Goal: Information Seeking & Learning: Learn about a topic

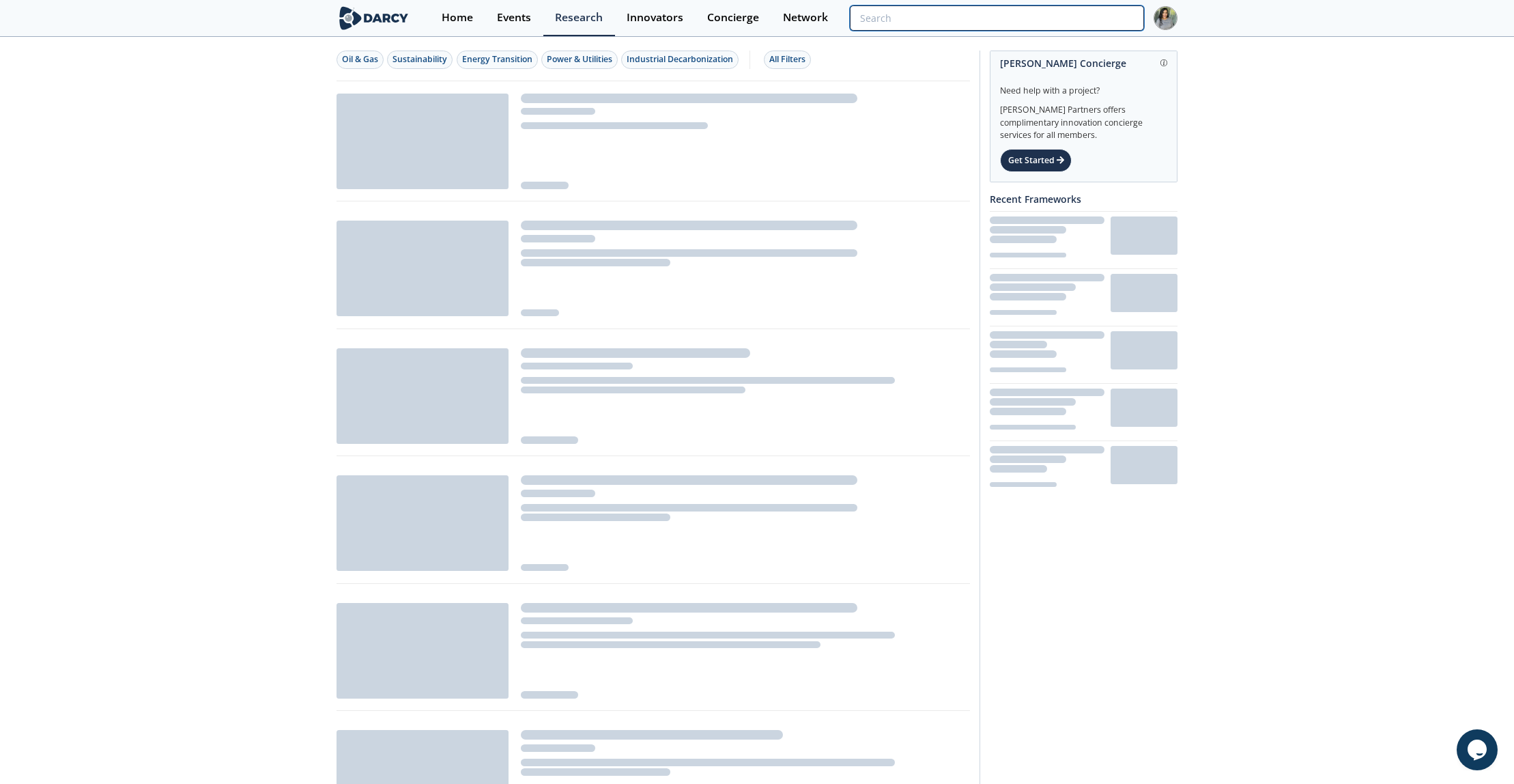
click at [1093, 16] on input "search" at bounding box center [997, 18] width 294 height 25
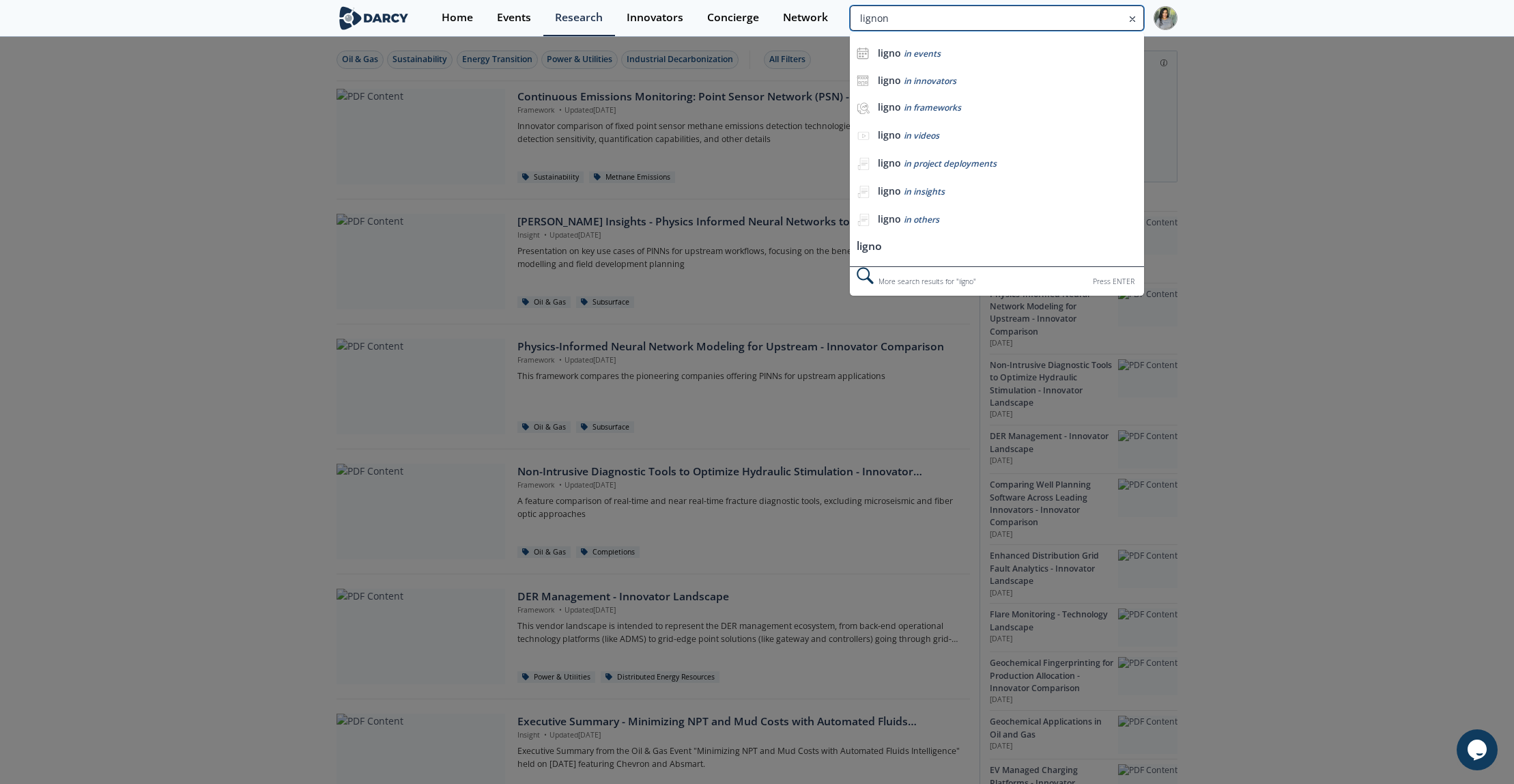
type input "lignon"
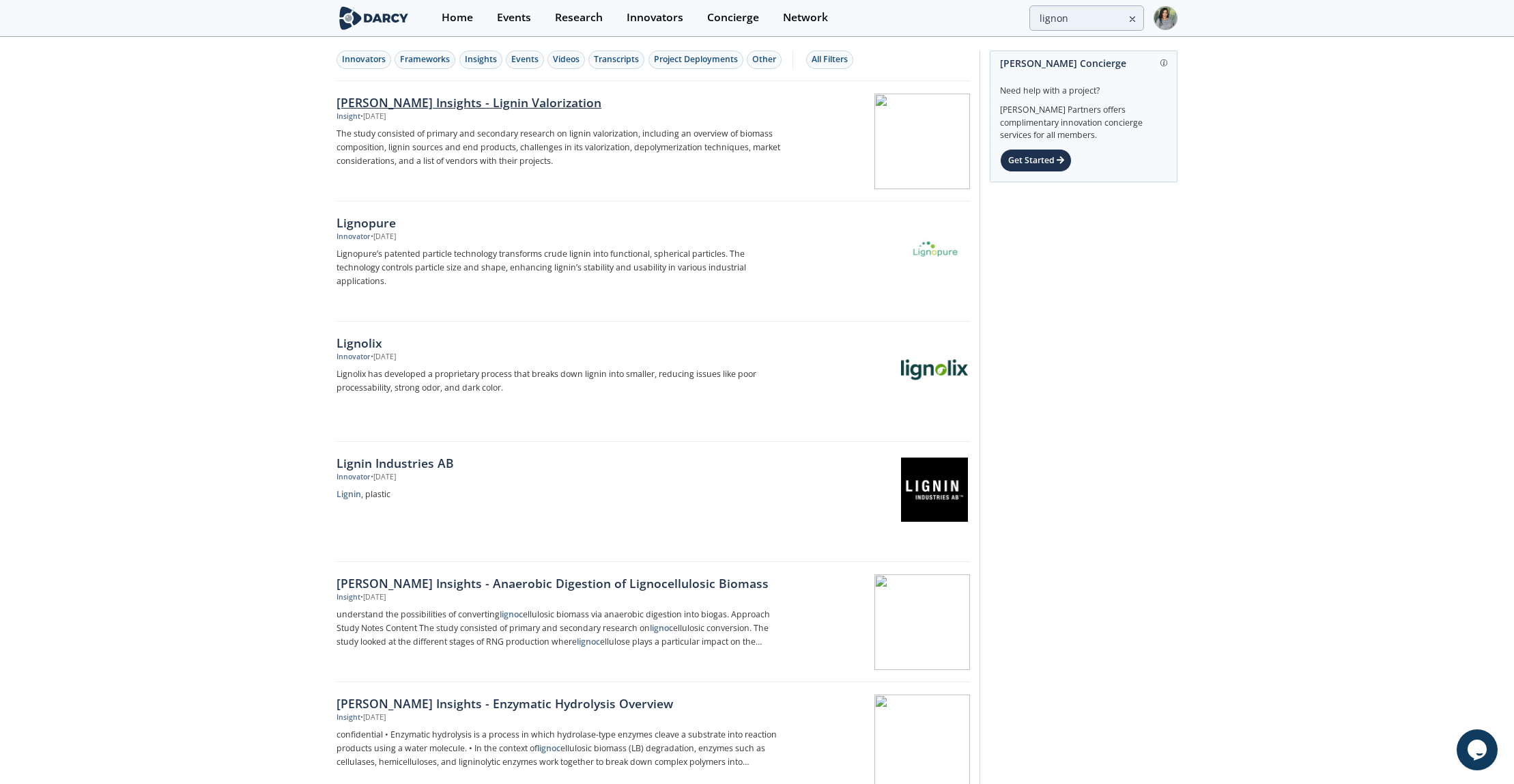
click at [496, 103] on div "[PERSON_NAME] Insights - Lignin Valorization" at bounding box center [562, 103] width 452 height 18
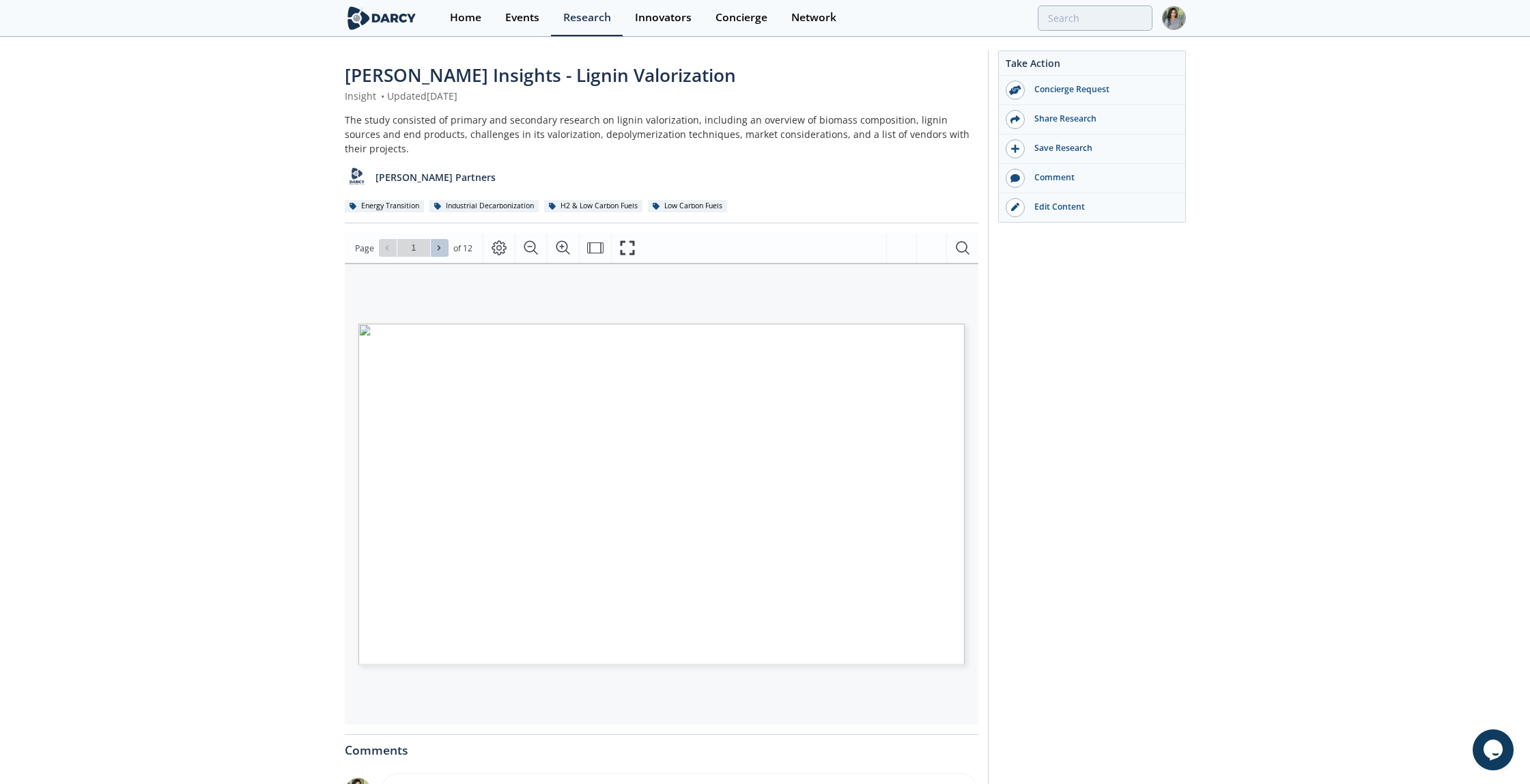
click at [437, 246] on icon at bounding box center [438, 248] width 2 height 5
type input "2"
click at [437, 246] on icon at bounding box center [438, 248] width 2 height 5
type input "3"
click at [437, 246] on icon at bounding box center [438, 248] width 2 height 5
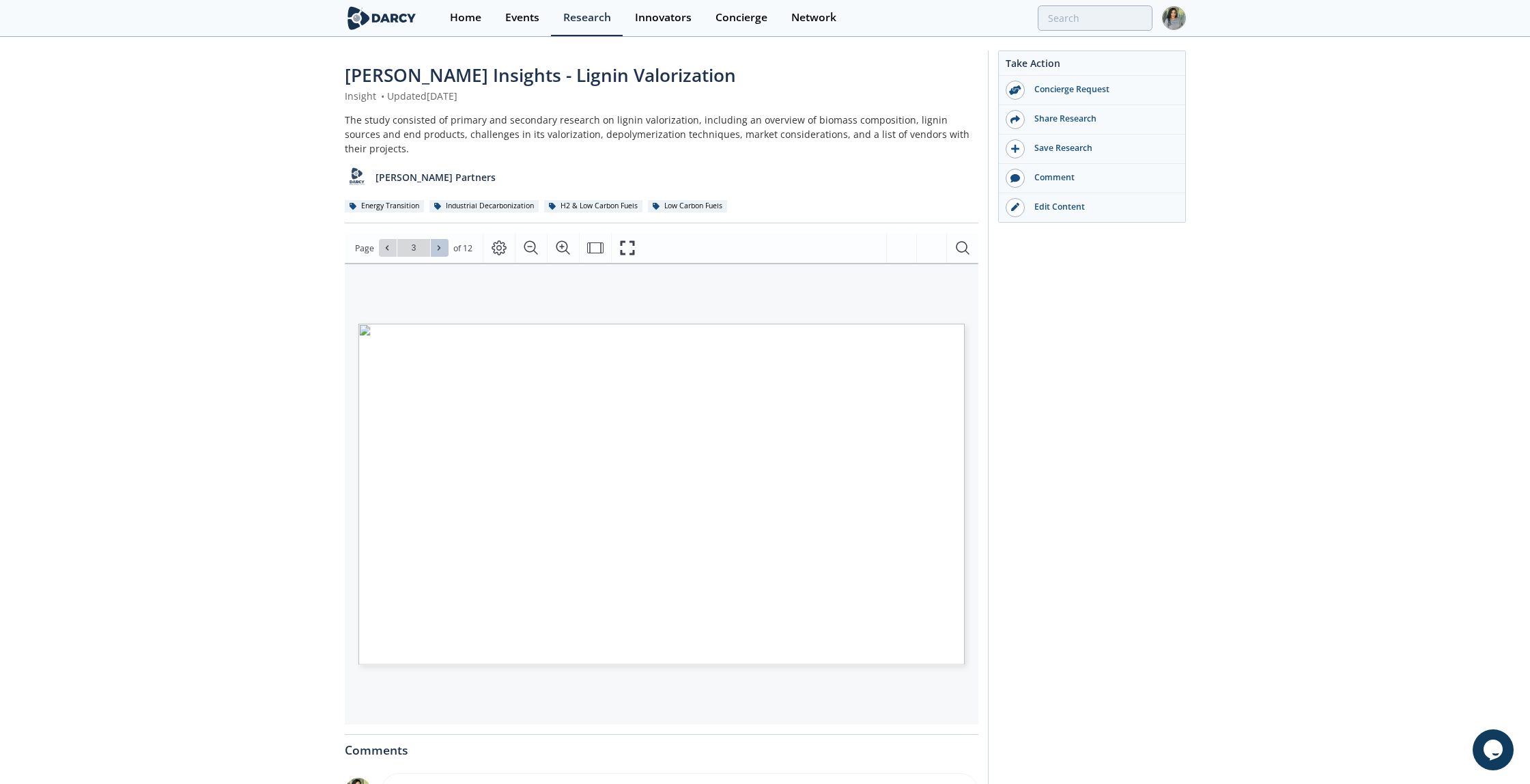
type input "4"
click at [437, 246] on icon at bounding box center [438, 248] width 2 height 5
type input "5"
click at [437, 246] on icon at bounding box center [438, 248] width 2 height 5
type input "6"
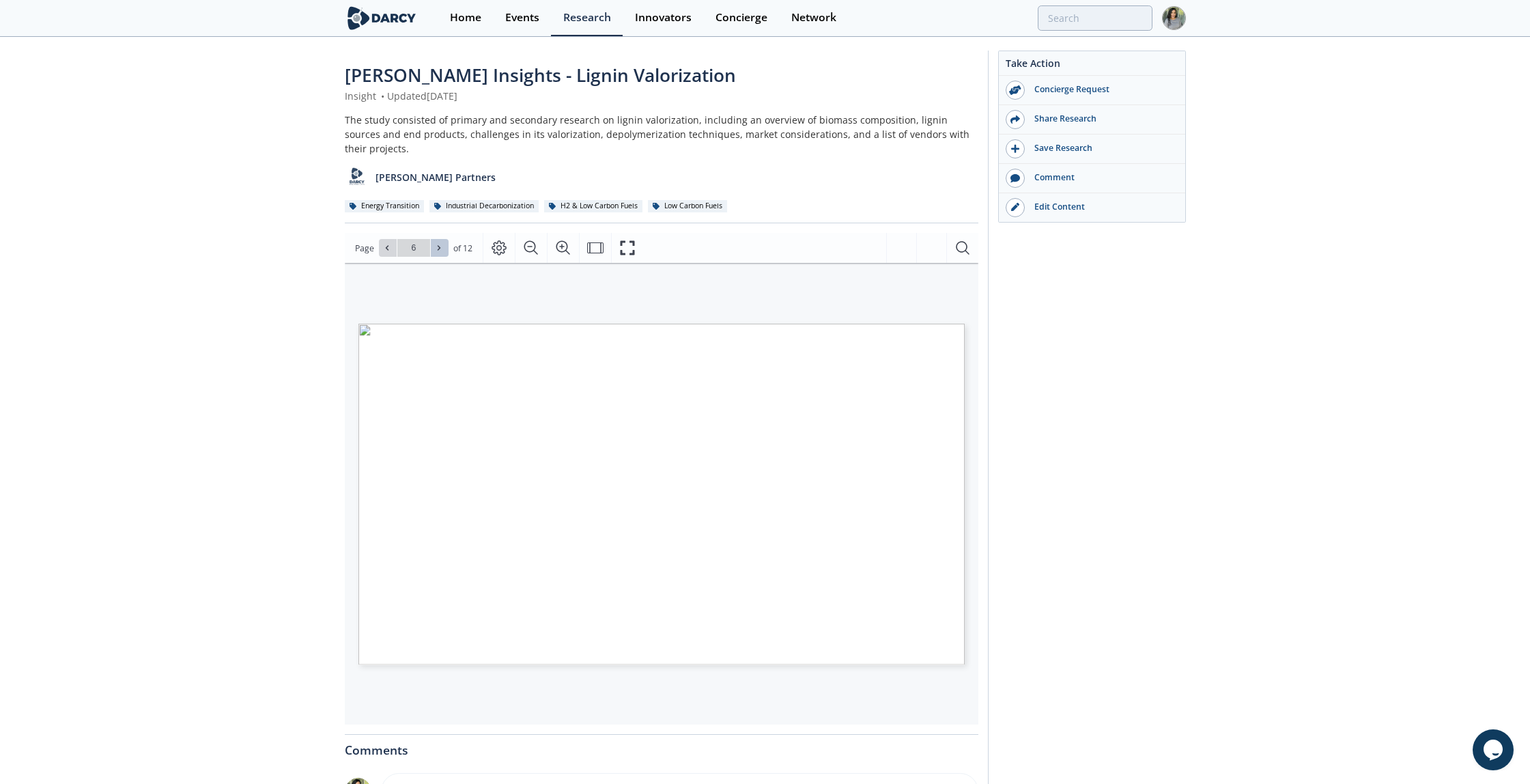
click at [437, 246] on icon at bounding box center [438, 248] width 2 height 5
type input "7"
click at [437, 246] on icon at bounding box center [438, 248] width 2 height 5
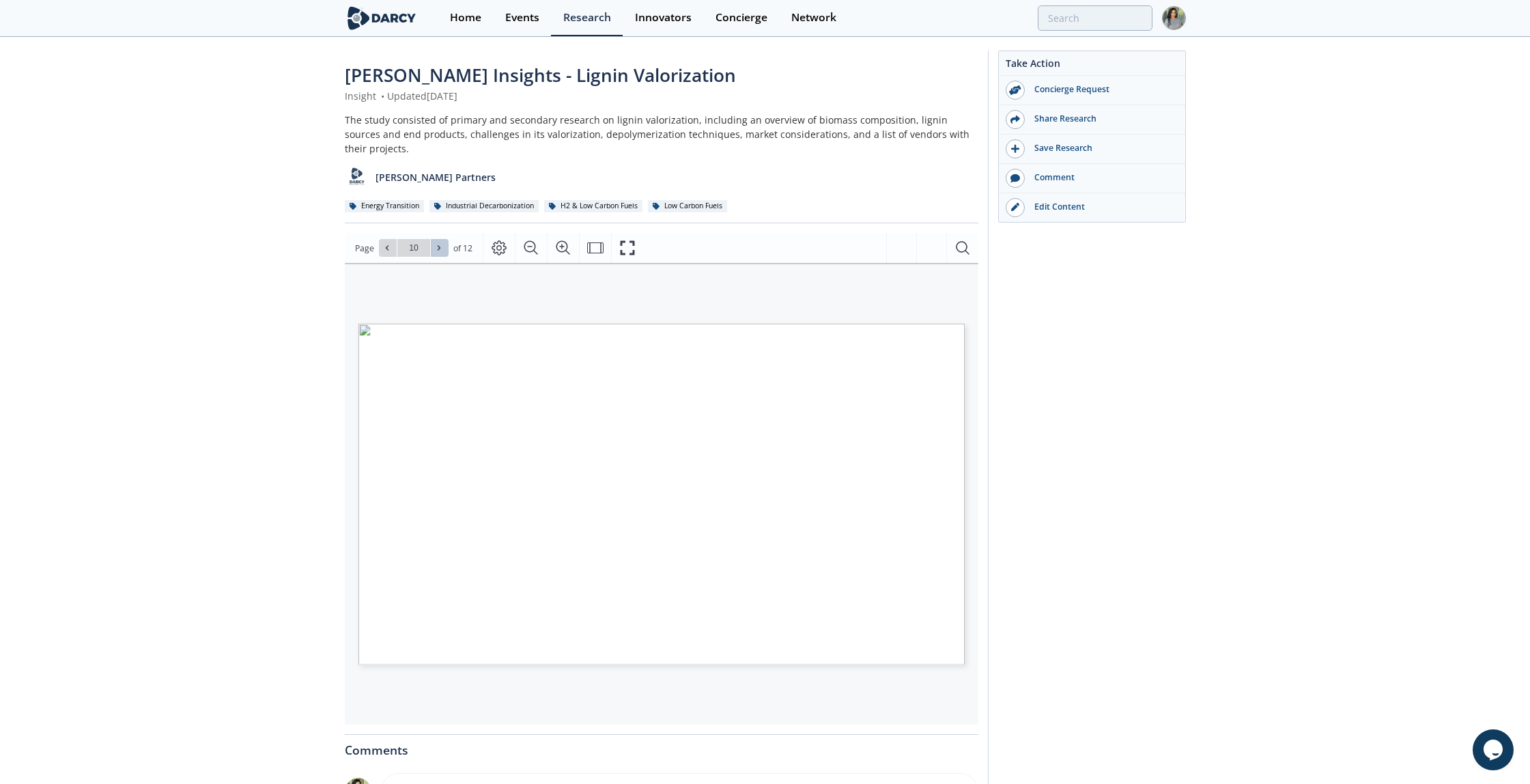
click at [437, 246] on icon at bounding box center [438, 248] width 2 height 5
type input "12"
click at [437, 239] on div "Go to Page 12" at bounding box center [414, 248] width 70 height 18
click at [440, 239] on div "Go to Page 12" at bounding box center [414, 248] width 70 height 18
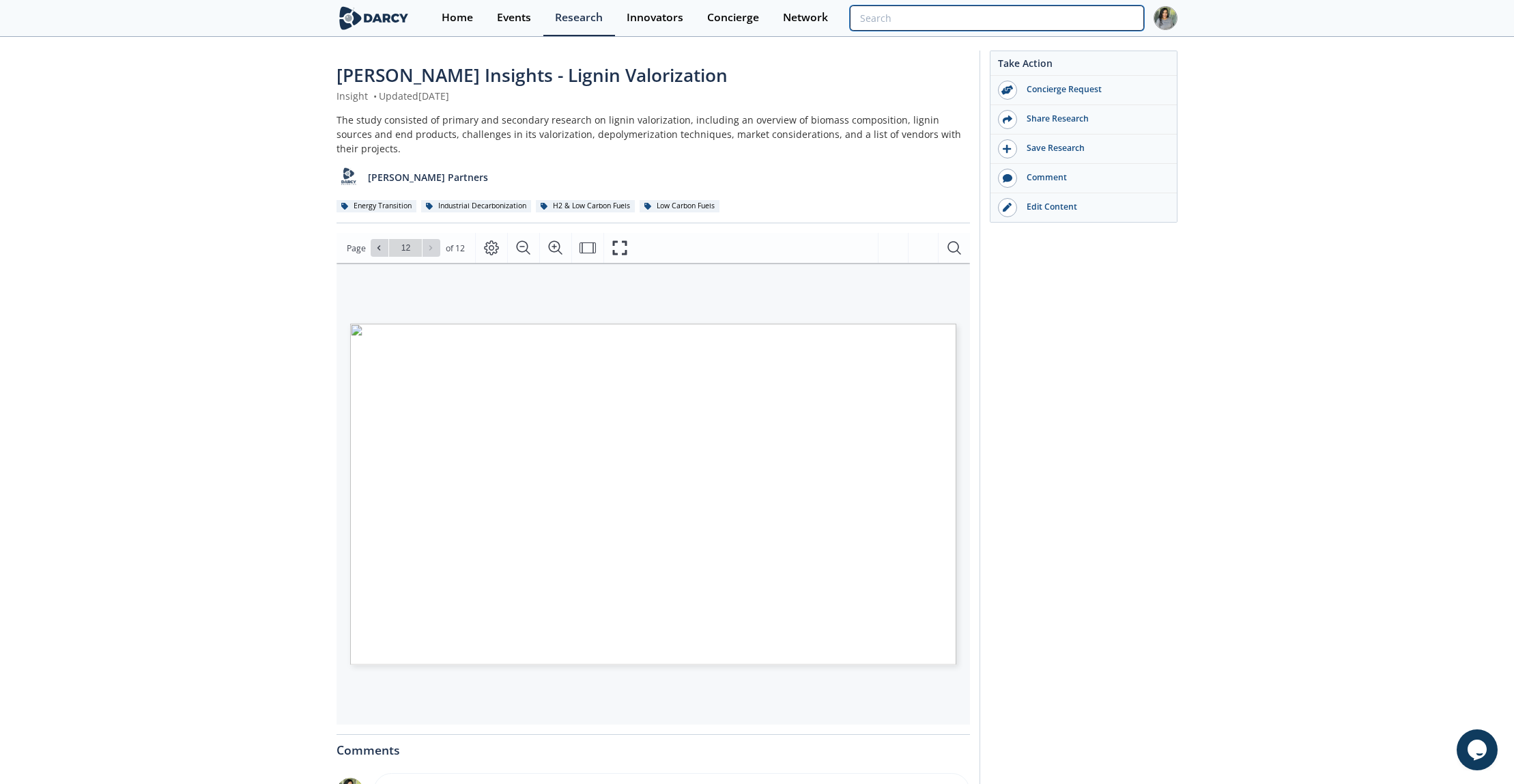
click at [1095, 19] on input "search" at bounding box center [997, 18] width 294 height 25
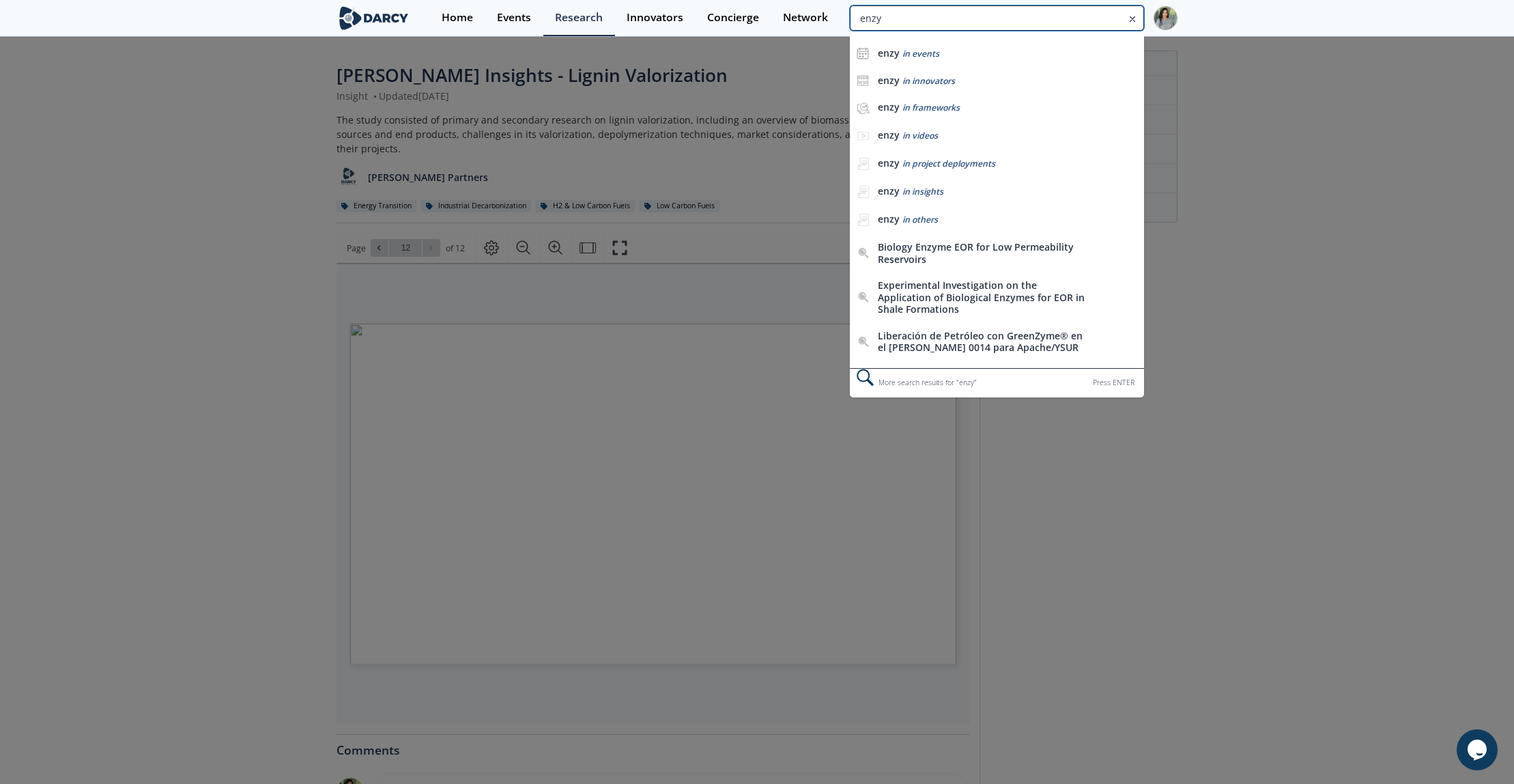
type input "enzy"
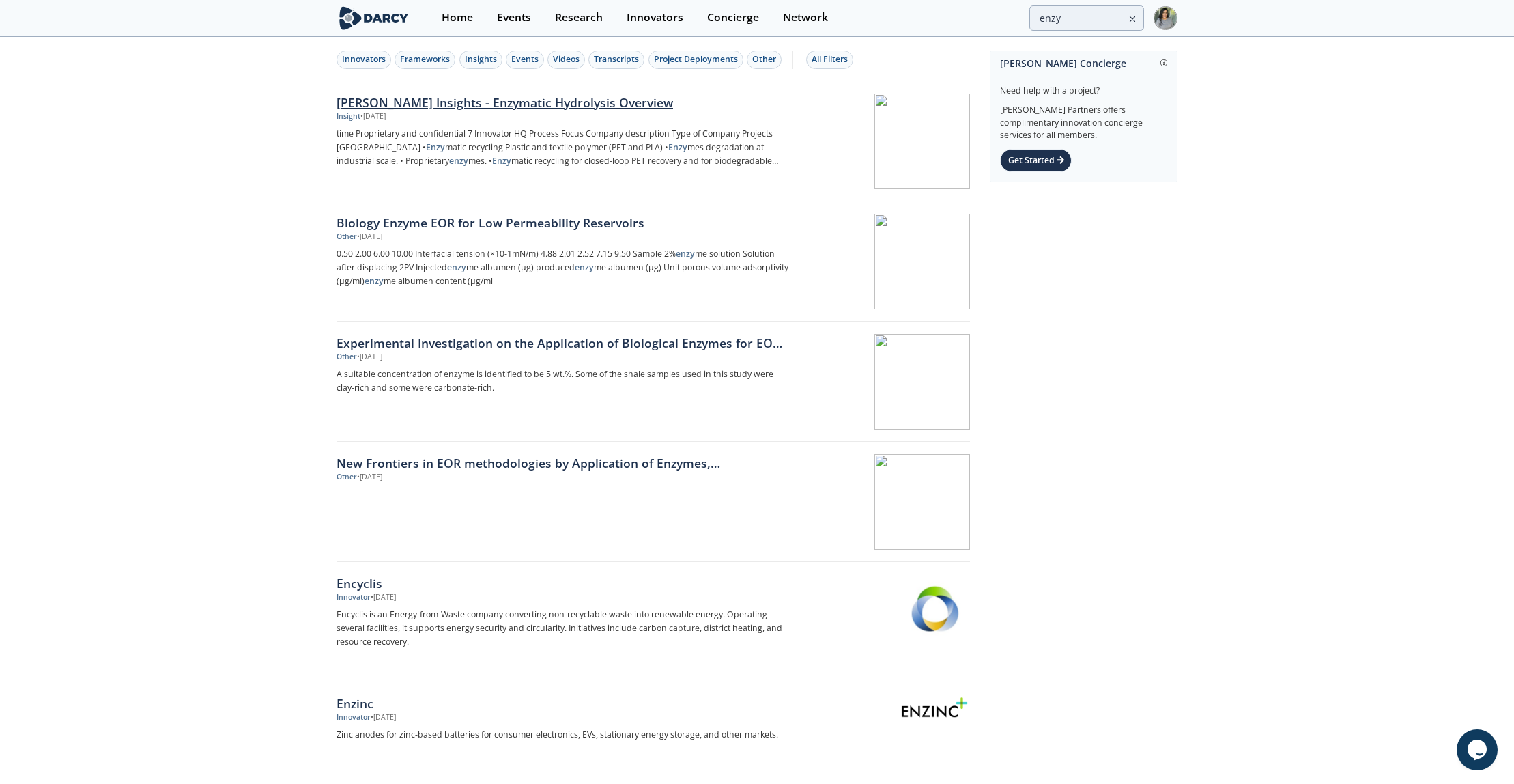
click at [591, 85] on link "[PERSON_NAME] Insights - Enzymatic Hydrolysis Overview Insight • [DATE] time Pr…" at bounding box center [653, 141] width 634 height 120
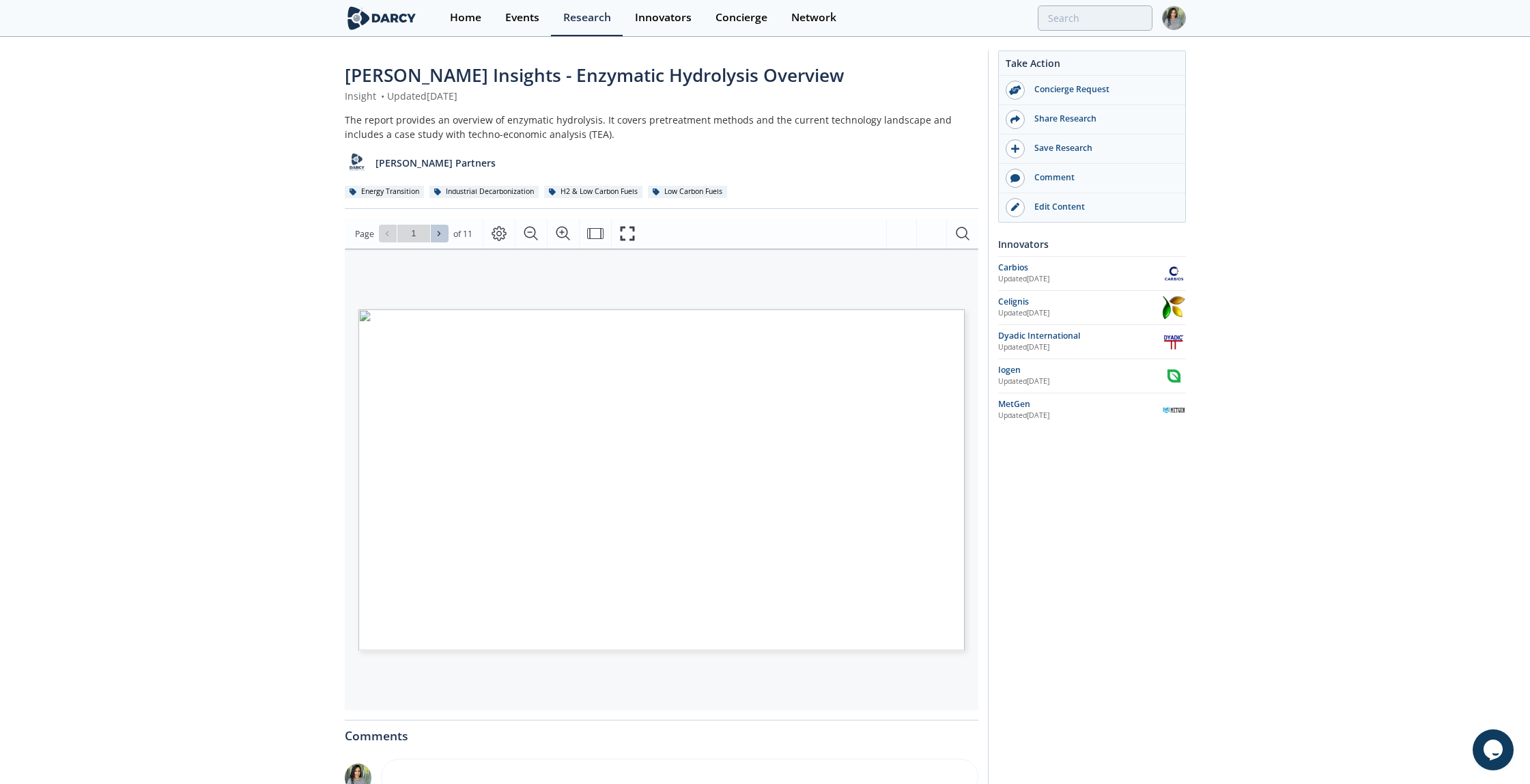
click at [442, 227] on button at bounding box center [440, 234] width 18 height 18
type input "2"
click at [442, 227] on button at bounding box center [440, 234] width 18 height 18
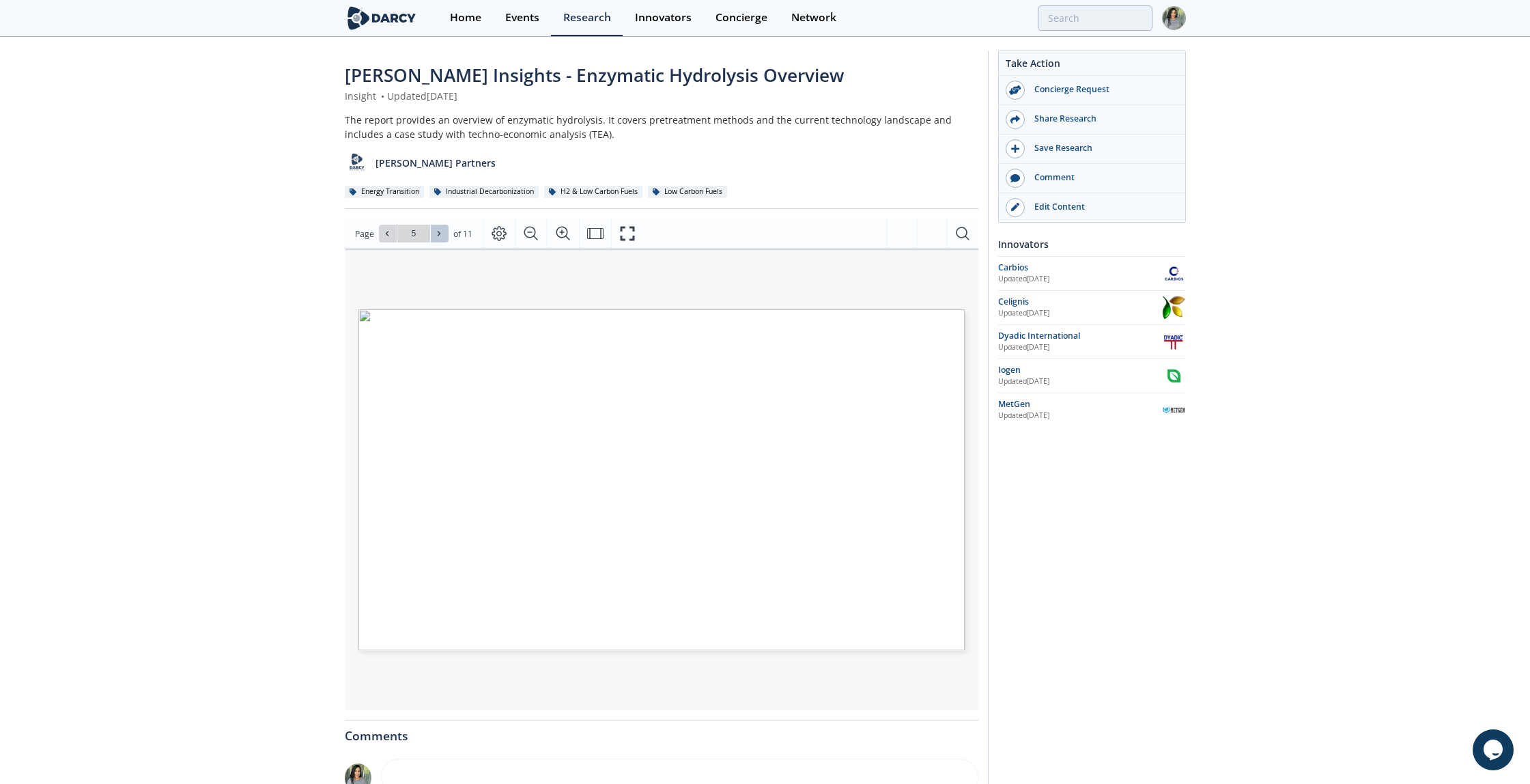
click at [442, 227] on button at bounding box center [440, 234] width 18 height 18
type input "7"
click at [442, 227] on button at bounding box center [440, 234] width 18 height 18
type input "8"
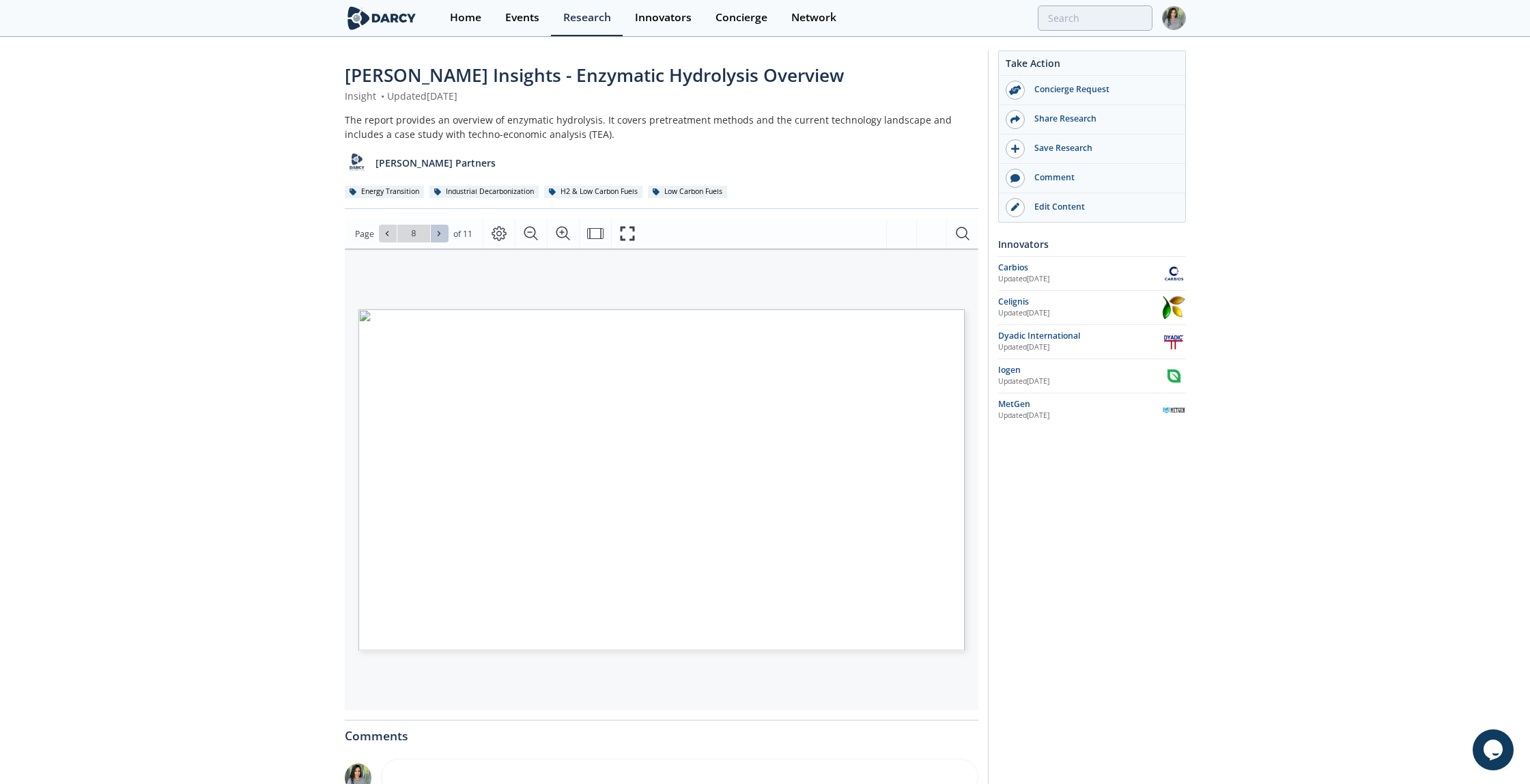
click at [442, 227] on button at bounding box center [440, 234] width 18 height 18
type input "9"
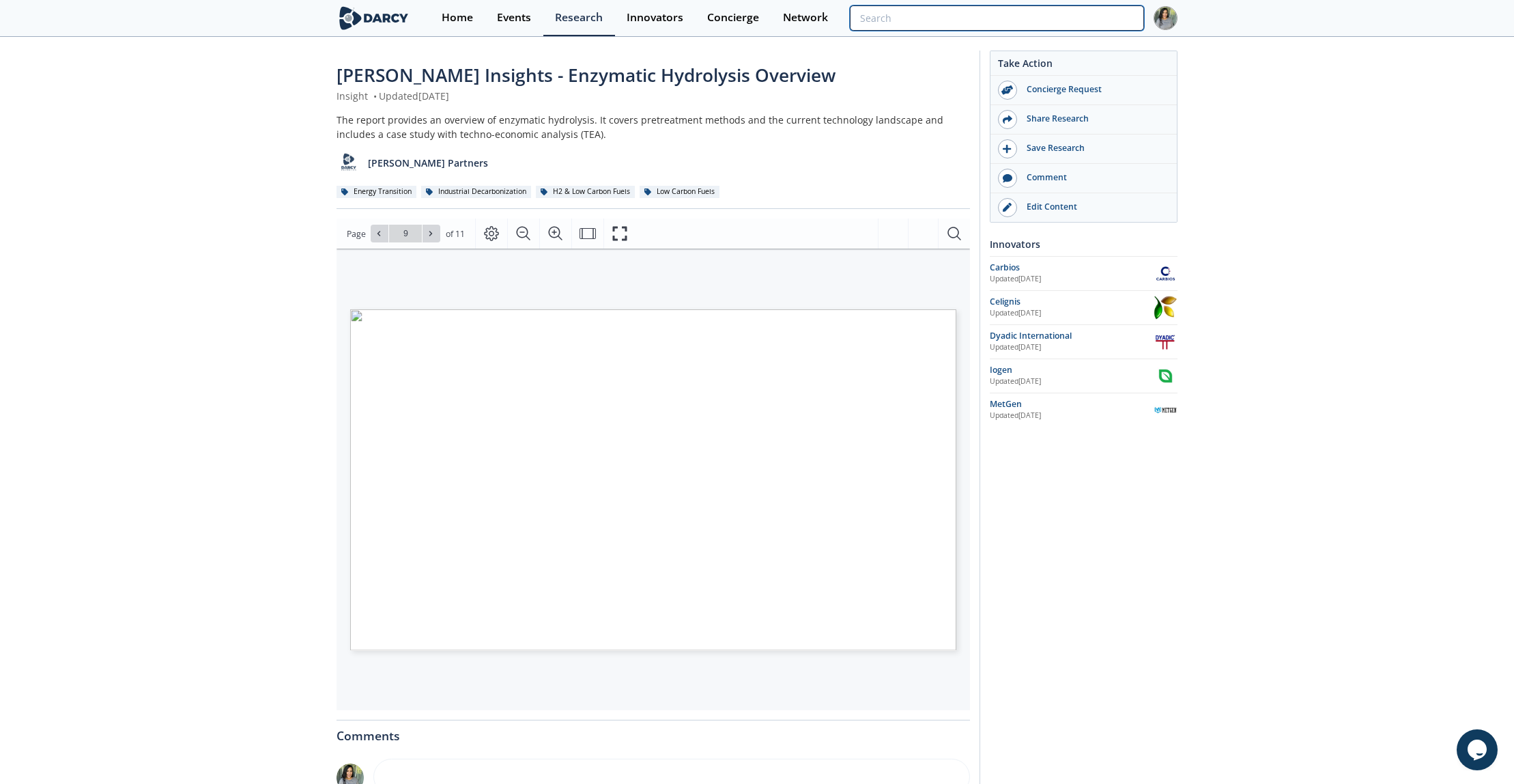
click at [1088, 27] on input "search" at bounding box center [997, 18] width 294 height 25
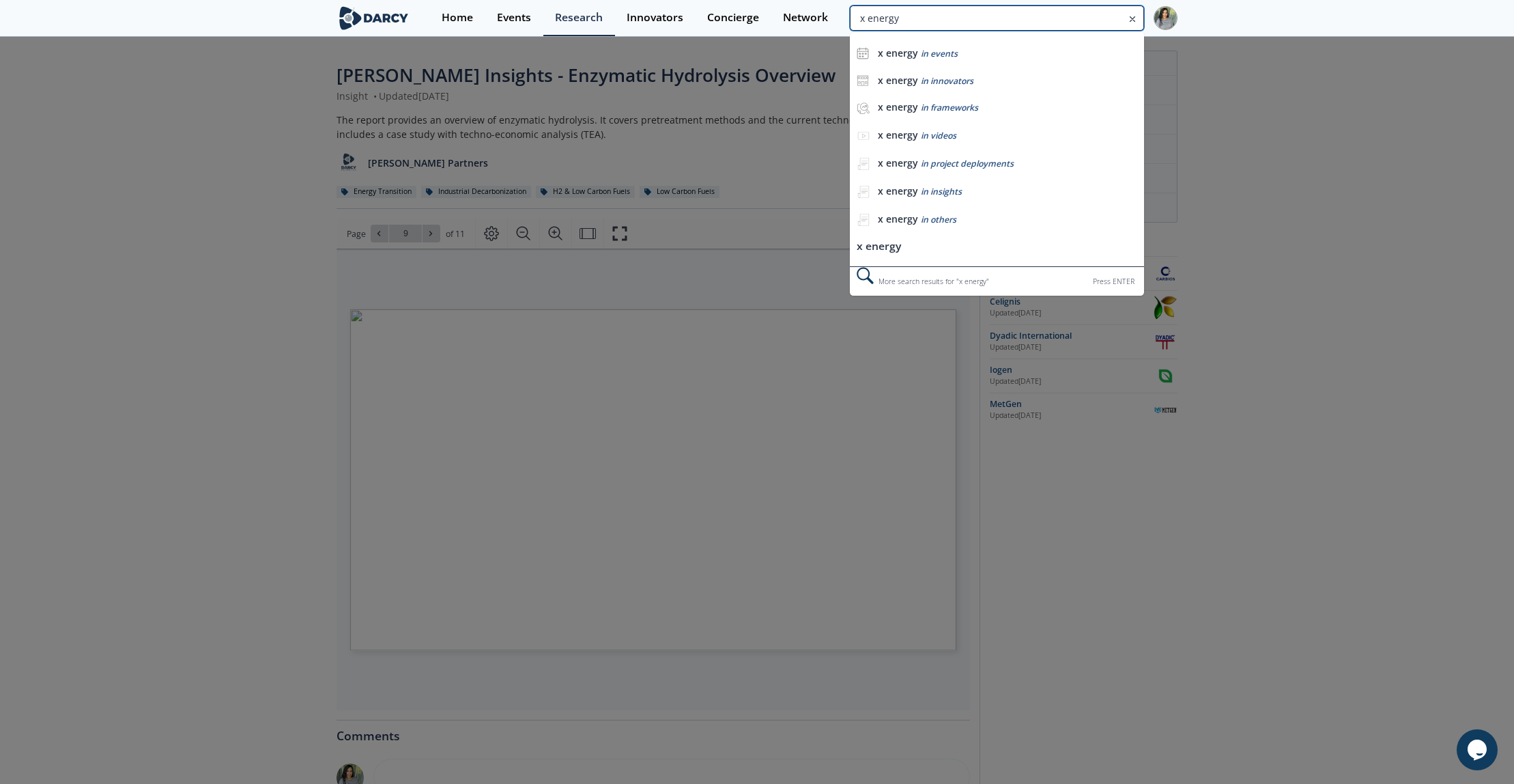
type input "x energy"
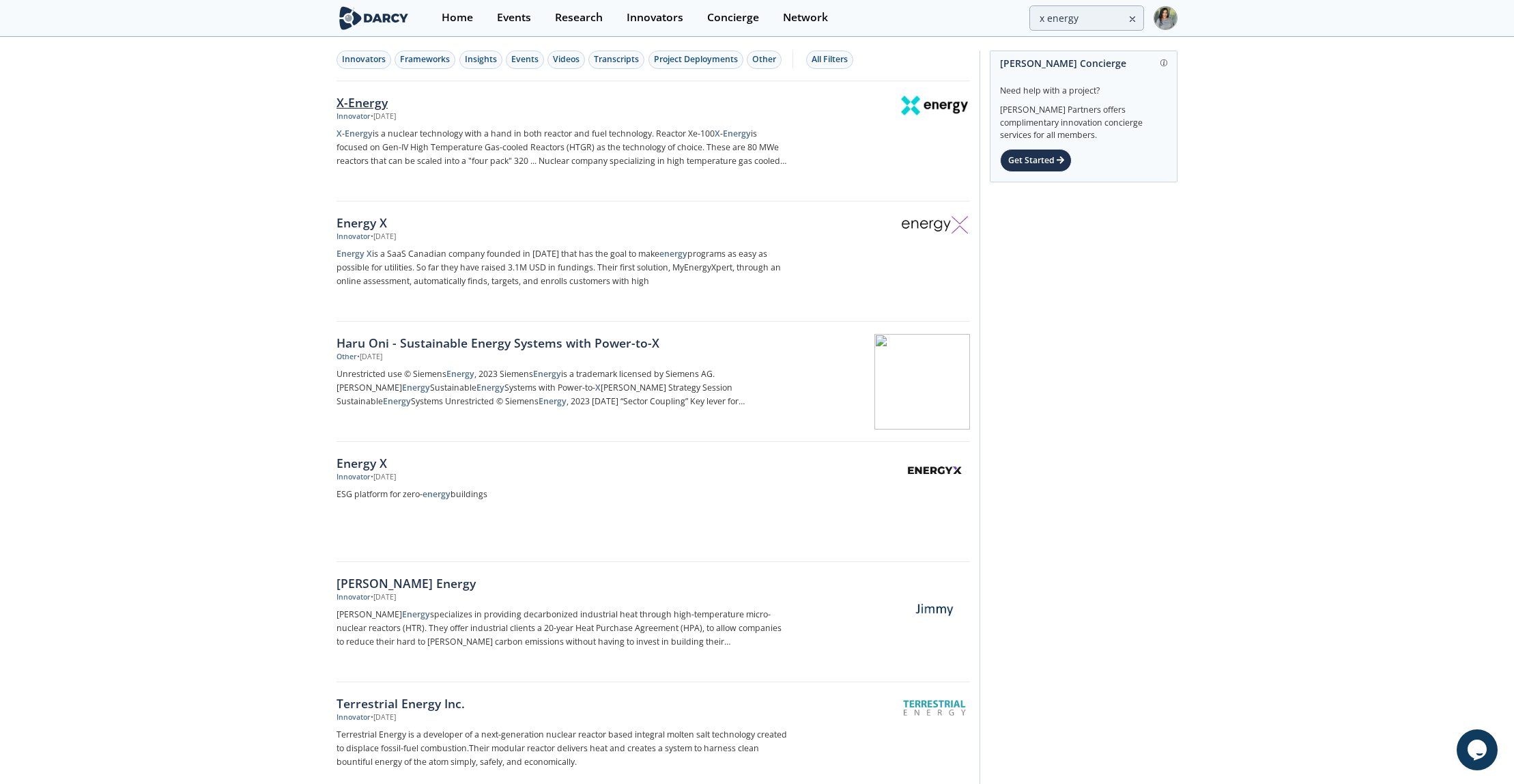
click at [372, 95] on div "X-Energy" at bounding box center [562, 103] width 452 height 18
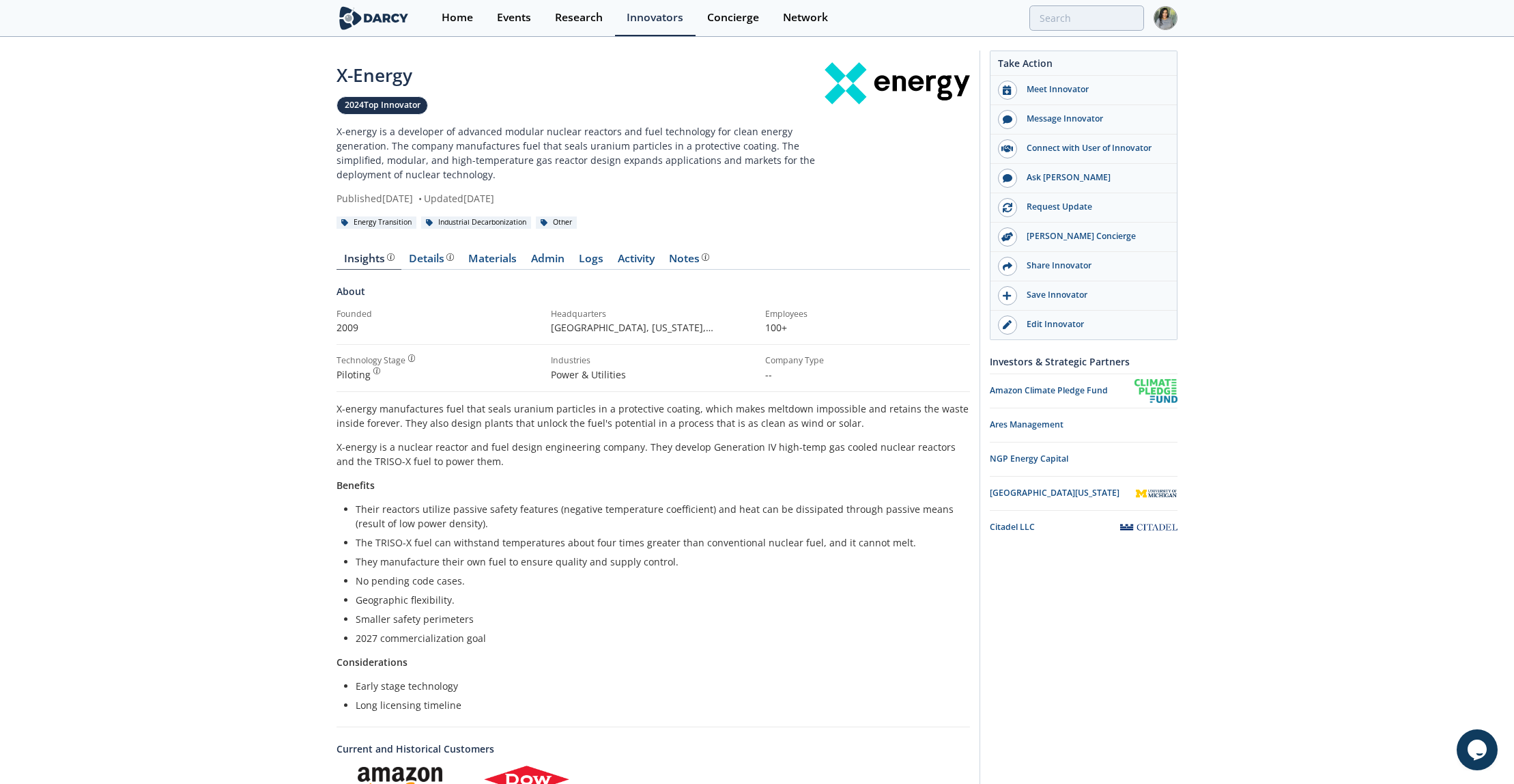
click at [1166, 24] on img at bounding box center [1166, 19] width 24 height 24
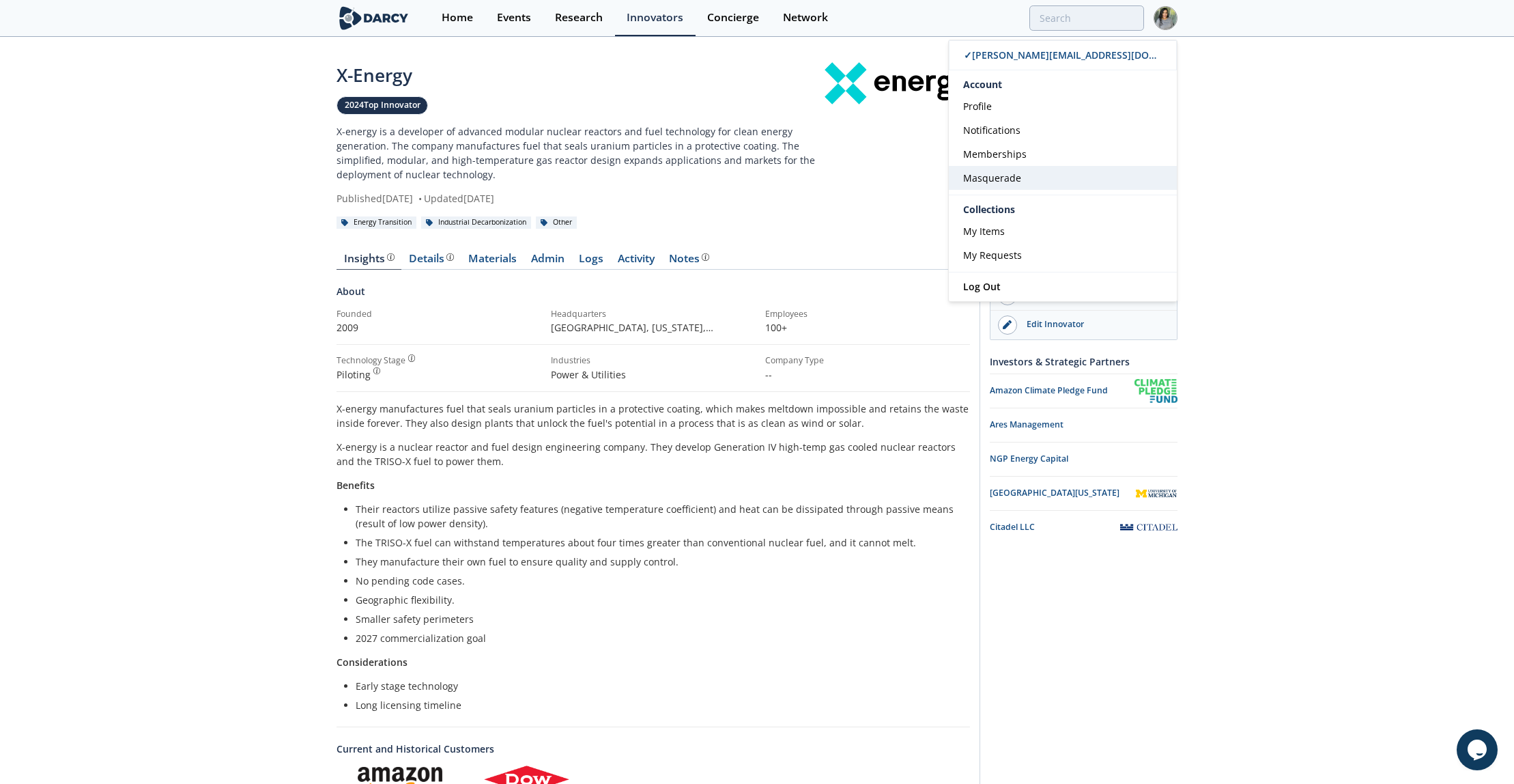
click at [1063, 182] on link "Masquerade" at bounding box center [1063, 178] width 228 height 24
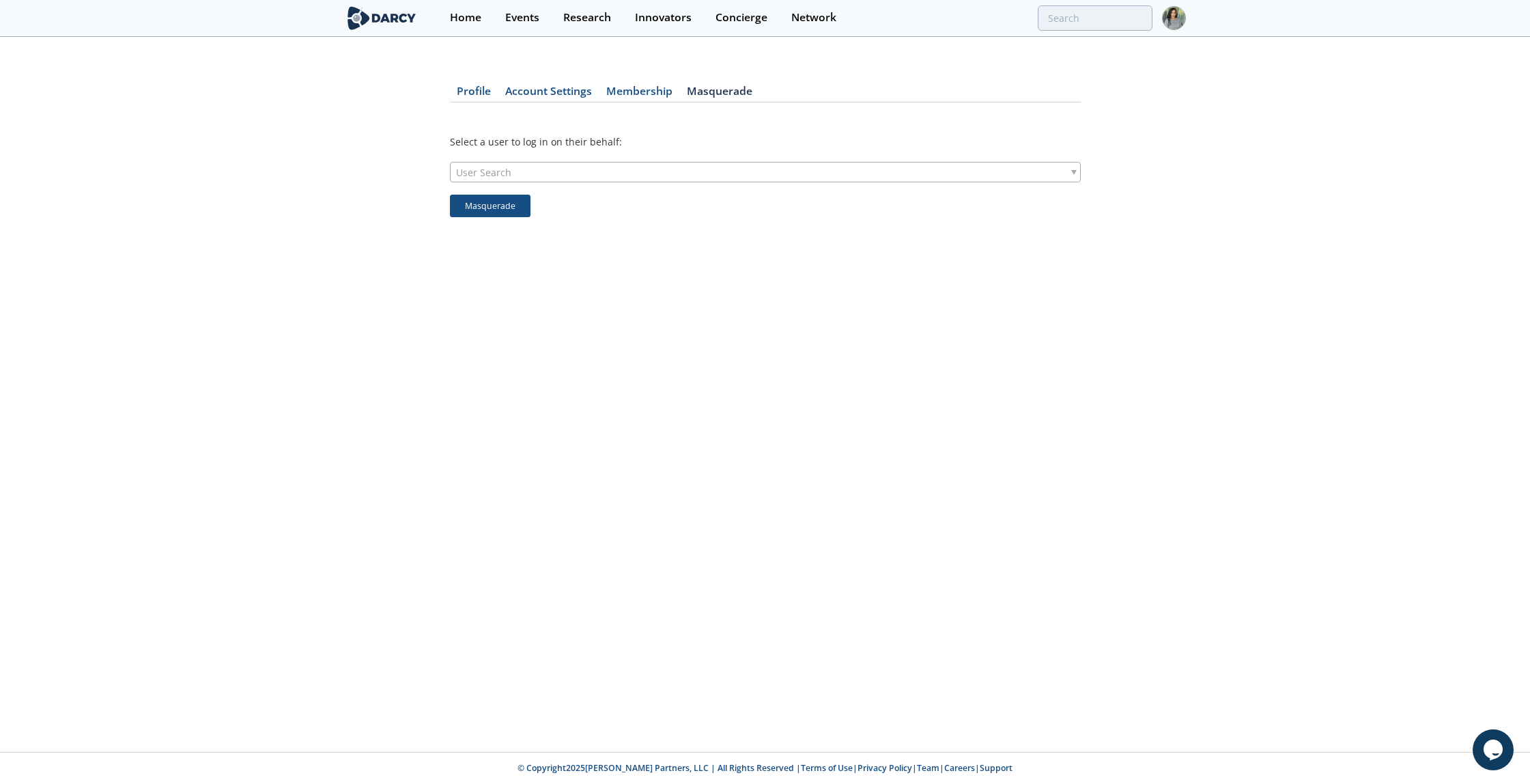
click at [672, 170] on div "User Search" at bounding box center [765, 171] width 630 height 20
type input "o"
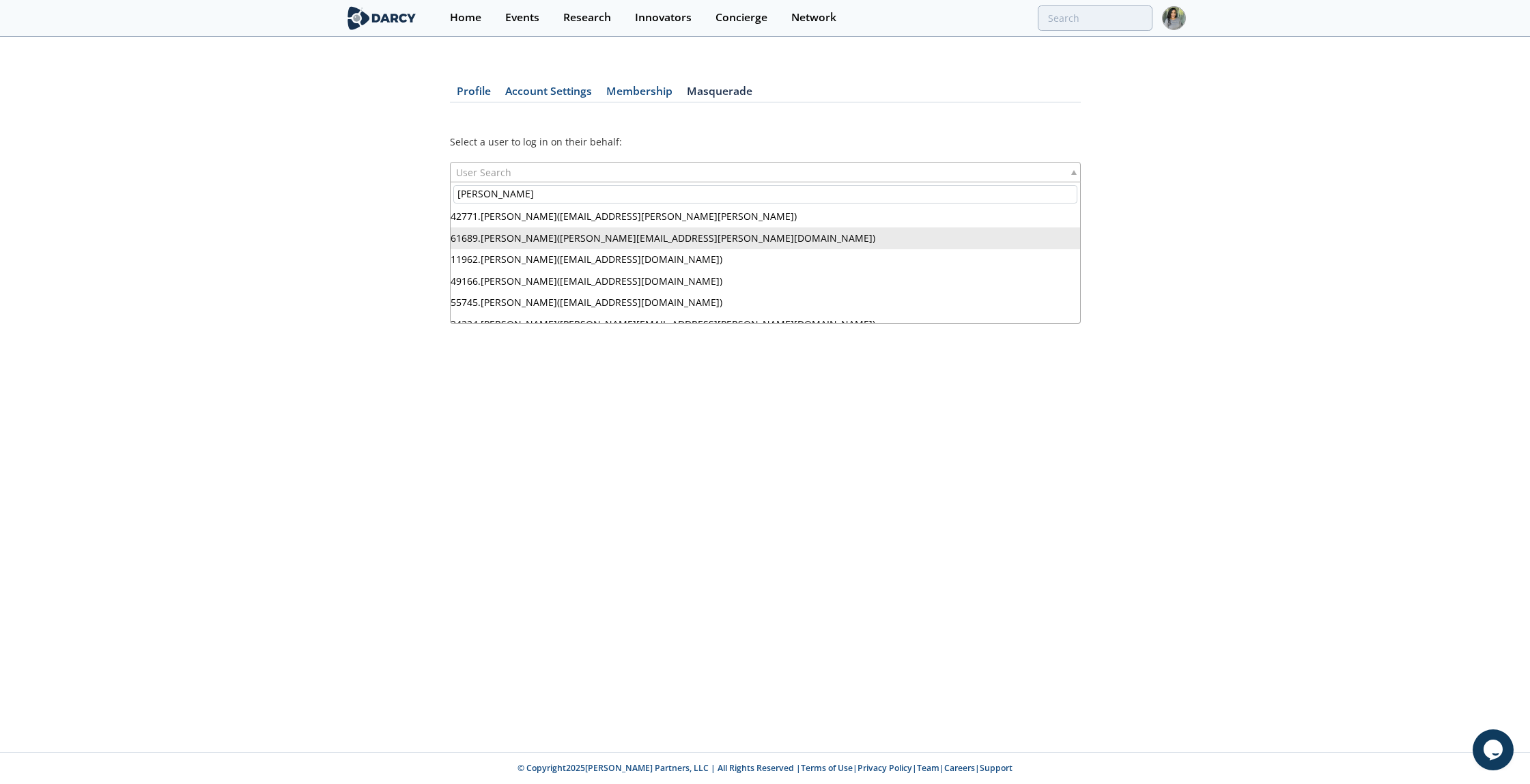
type input "[PERSON_NAME]"
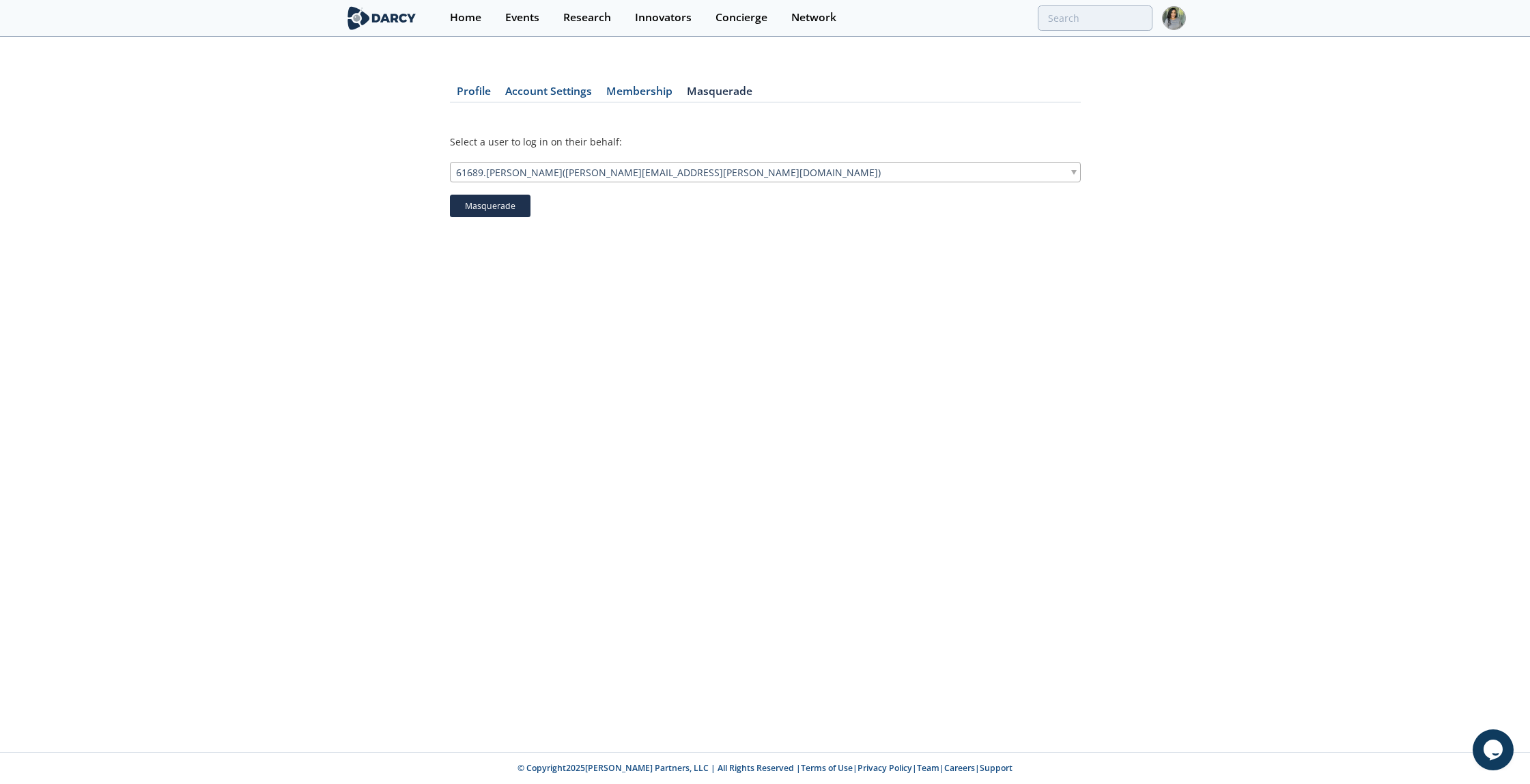
click at [511, 211] on button "Masquerade" at bounding box center [491, 206] width 81 height 23
